Goal: Task Accomplishment & Management: Use online tool/utility

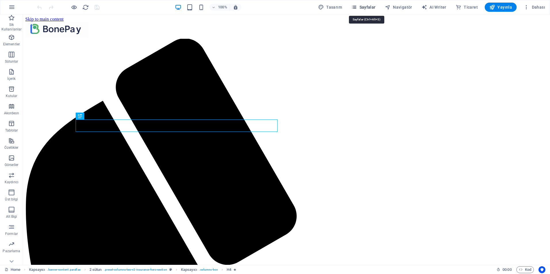
click at [357, 8] on icon "button" at bounding box center [354, 7] width 6 height 6
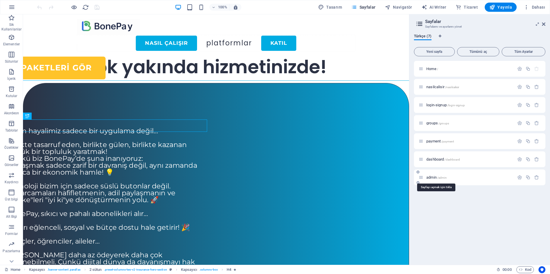
click at [435, 178] on span "admin /admin" at bounding box center [436, 178] width 20 height 4
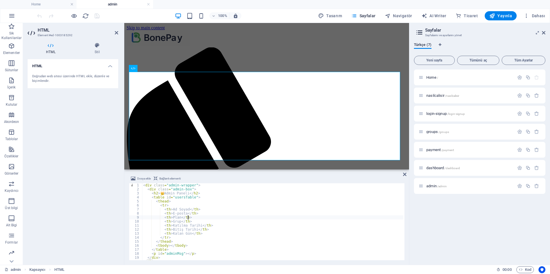
click at [231, 218] on div "< div class = "admin-wrapper" > < div class = "admin-box" > < h2 > 👑 Admin Pane…" at bounding box center [272, 226] width 261 height 85
type textarea "</script>"
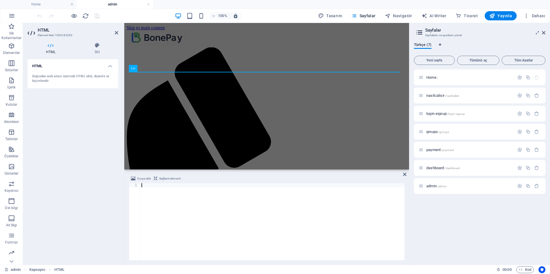
click at [189, 206] on div at bounding box center [272, 226] width 264 height 85
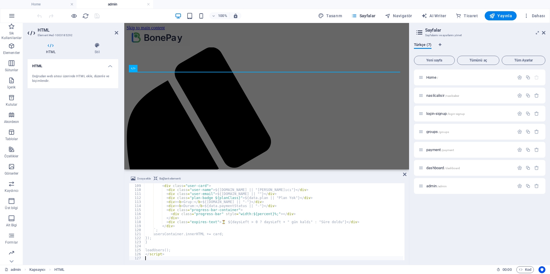
scroll to position [434, 0]
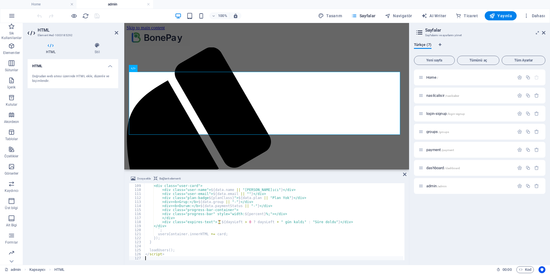
click at [90, 118] on div "HTML Doğrudan web sitesi üzerinde HTML ekle, düzenle ve biçimlendir." at bounding box center [73, 159] width 91 height 201
click at [96, 18] on icon "save" at bounding box center [97, 16] width 7 height 7
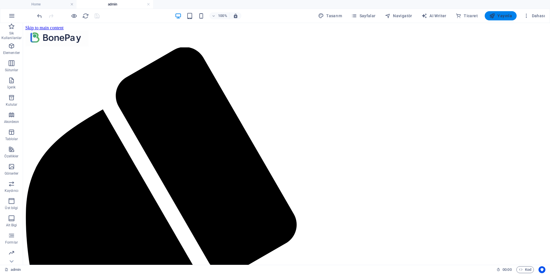
click at [504, 16] on span "Yayınla" at bounding box center [500, 16] width 23 height 6
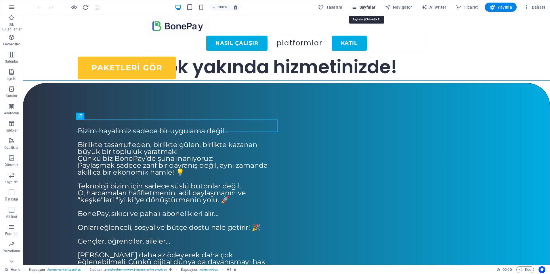
click at [365, 7] on span "Sayfalar" at bounding box center [363, 7] width 24 height 6
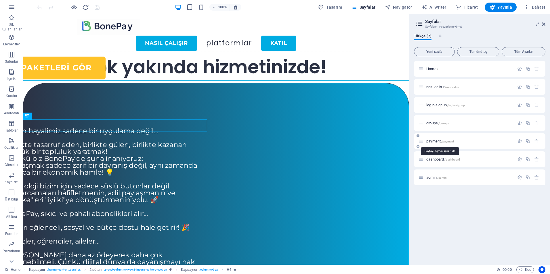
click at [435, 141] on span "payment /payment" at bounding box center [440, 141] width 28 height 4
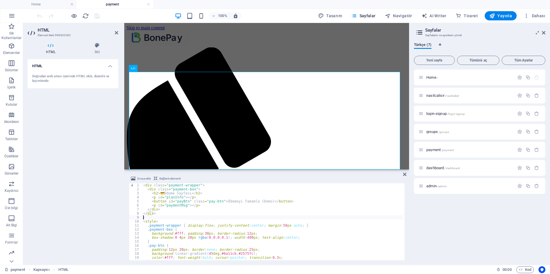
click at [216, 217] on div "< div class = "payment-wrapper" > < div class = "payment-box" > < h2 > 💳 Ödeme …" at bounding box center [276, 226] width 268 height 84
type textarea "</script>"
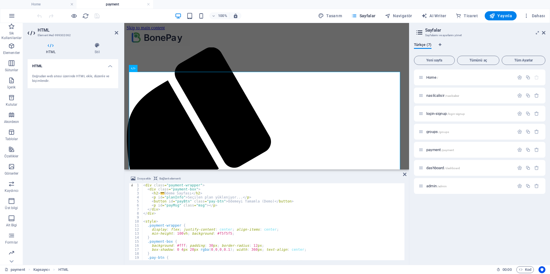
click at [253, 225] on div "< div class = "payment-wrapper" > < div class = "payment-box" > < h2 > 💳 Ödeme …" at bounding box center [272, 226] width 261 height 85
type textarea "</script>"
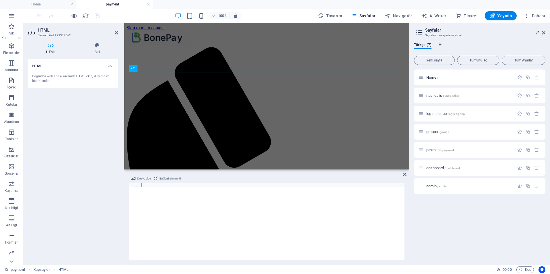
click at [216, 213] on div at bounding box center [272, 226] width 264 height 85
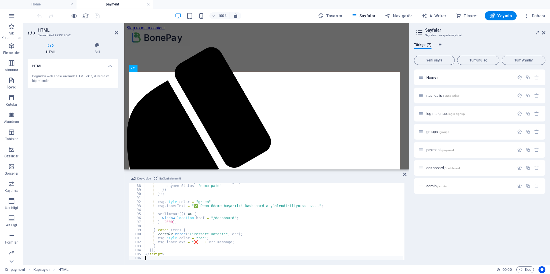
click at [94, 142] on div "HTML Doğrudan web sitesi üzerinde HTML ekle, düzenle ve biçimlendir." at bounding box center [73, 159] width 91 height 201
click at [96, 17] on icon "save" at bounding box center [97, 16] width 7 height 7
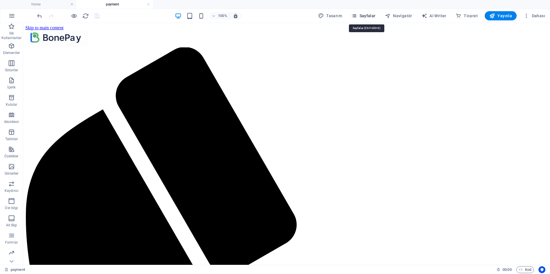
click at [371, 16] on span "Sayfalar" at bounding box center [363, 16] width 24 height 6
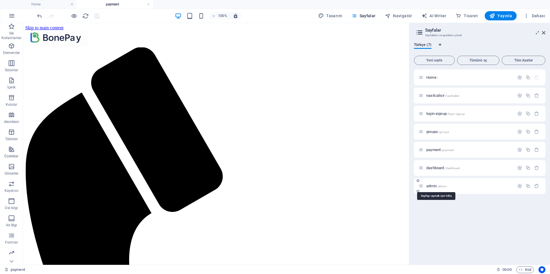
click at [436, 188] on span "admin /admin" at bounding box center [436, 186] width 20 height 4
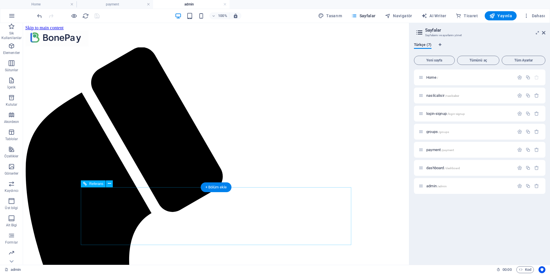
scroll to position [0, 0]
click at [437, 170] on span "dashboard /dashboard" at bounding box center [443, 168] width 34 height 4
click at [434, 166] on span "dashboard /dashboard" at bounding box center [443, 168] width 34 height 4
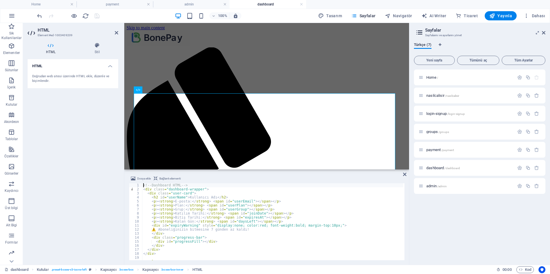
click at [250, 219] on div "<!-- Dashboard HTML --> < div class = "dashboard-wrapper" > < div class = "user…" at bounding box center [272, 226] width 261 height 85
type textarea "</script>"
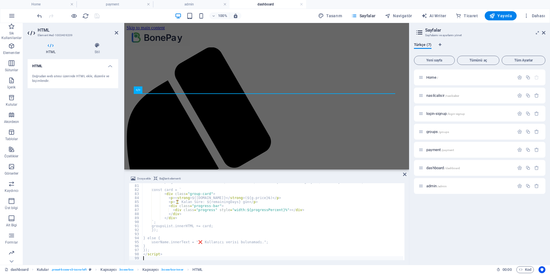
scroll to position [322, 0]
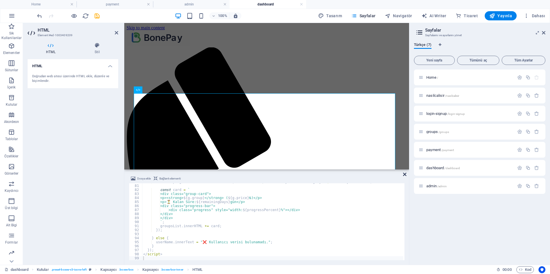
click at [404, 175] on icon at bounding box center [404, 174] width 3 height 5
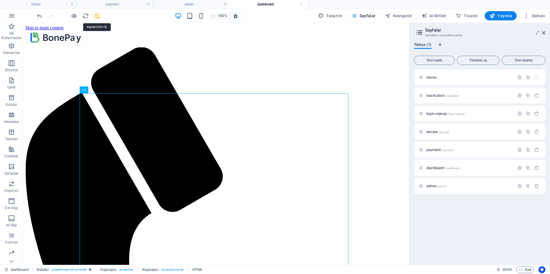
click at [98, 16] on icon "save" at bounding box center [97, 16] width 7 height 7
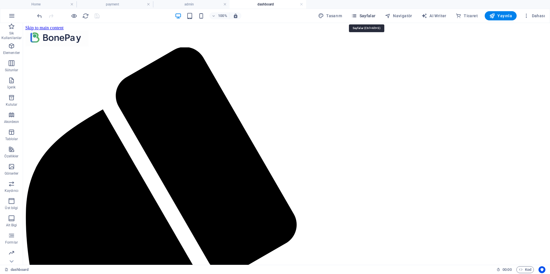
click at [357, 14] on icon "button" at bounding box center [354, 16] width 6 height 6
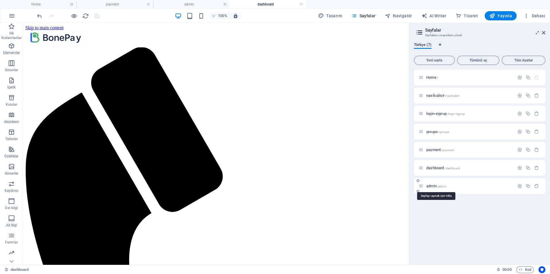
click at [435, 187] on span "admin /admin" at bounding box center [436, 186] width 20 height 4
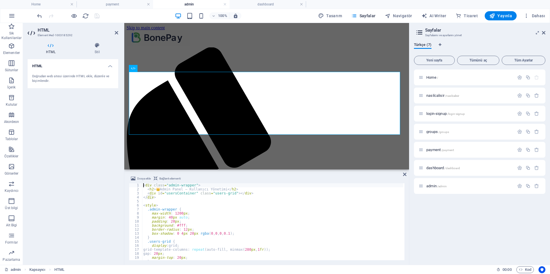
click at [224, 238] on div "< div class = "admin-wrapper" > < h2 > 👑 Admin Panel – Kullanıcı Yönetimi </ h2…" at bounding box center [272, 226] width 261 height 85
type textarea "</script>"
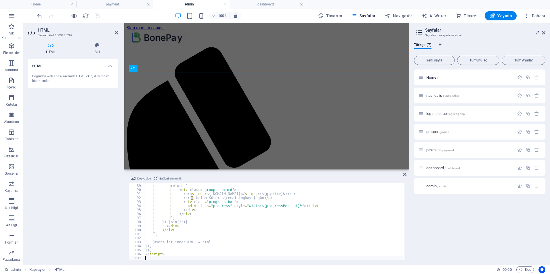
scroll to position [354, 0]
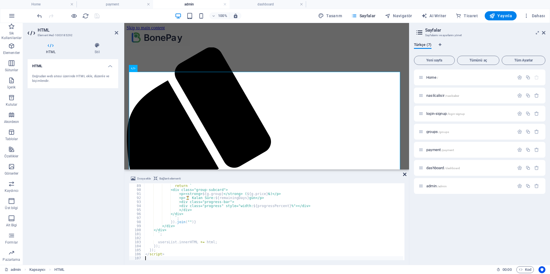
click at [404, 175] on icon at bounding box center [404, 174] width 3 height 5
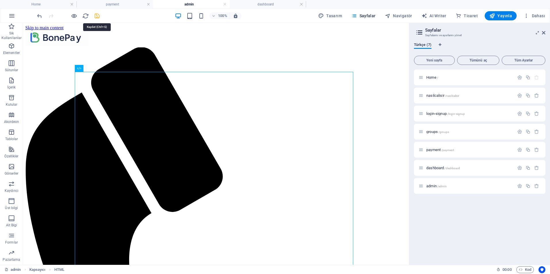
click at [98, 17] on icon "save" at bounding box center [97, 16] width 7 height 7
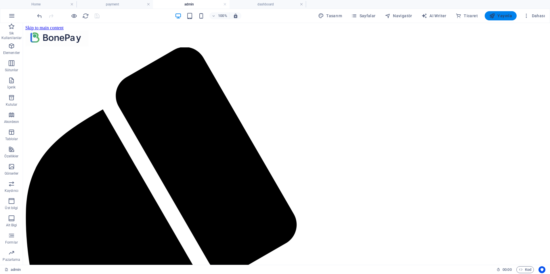
click at [500, 19] on button "Yayınla" at bounding box center [501, 15] width 32 height 9
